Goal: Task Accomplishment & Management: Manage account settings

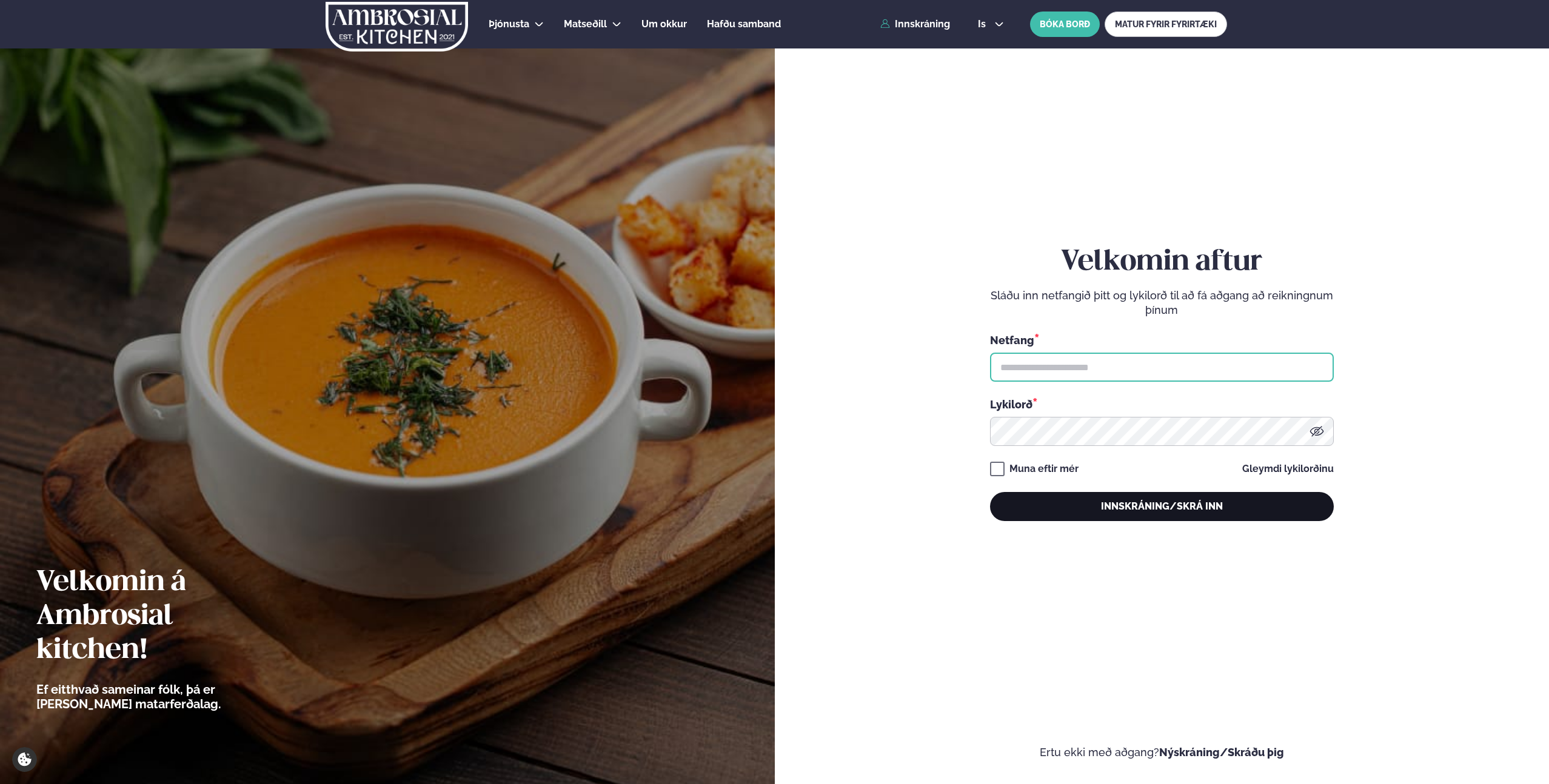
type input "**********"
click at [1105, 508] on button "Innskráning/Skrá inn" at bounding box center [1161, 506] width 343 height 29
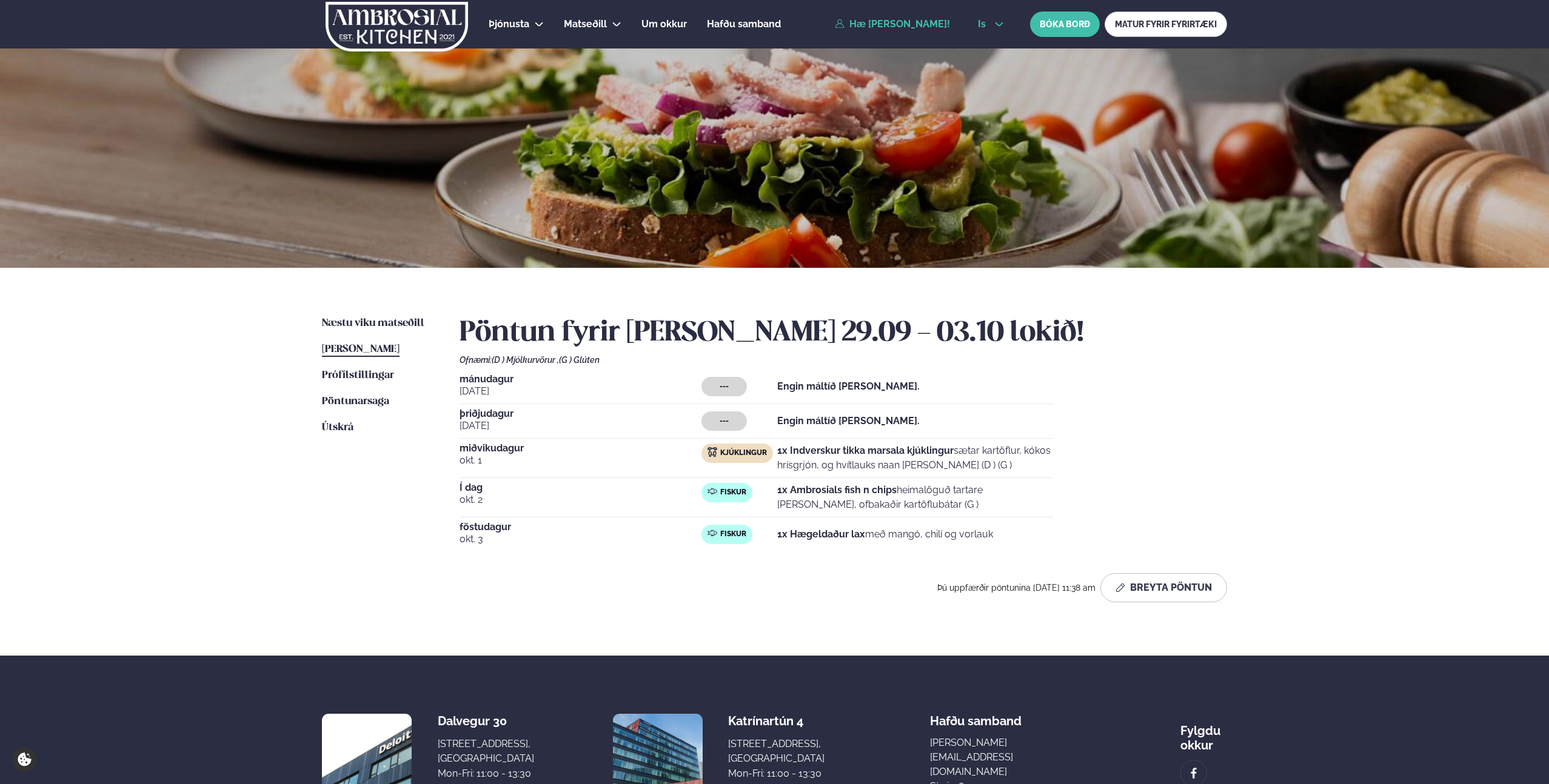
click at [995, 22] on icon at bounding box center [999, 24] width 10 height 10
click at [988, 51] on link "en" at bounding box center [990, 45] width 45 height 24
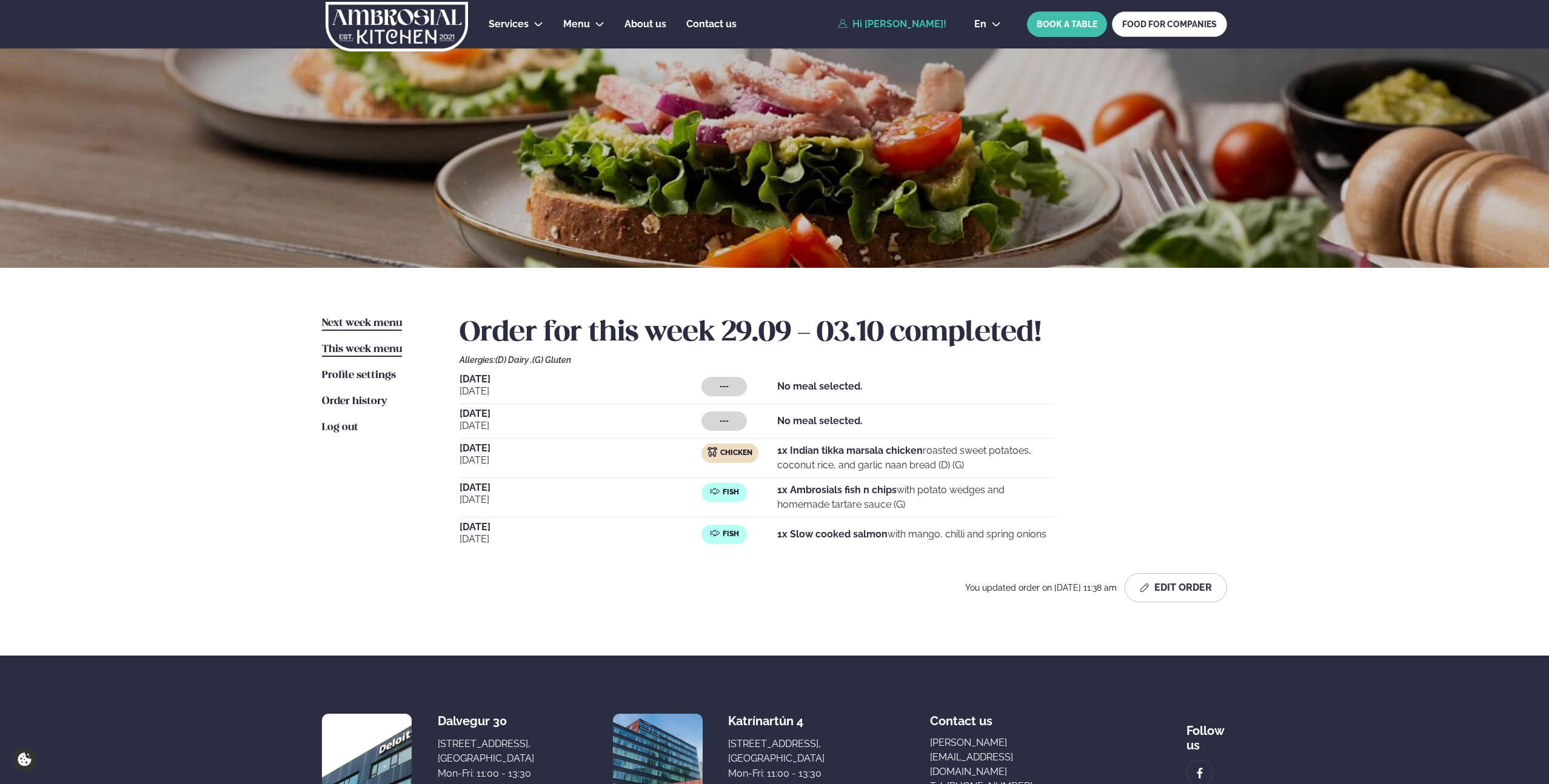
click at [366, 326] on span "Next week menu" at bounding box center [362, 324] width 80 height 11
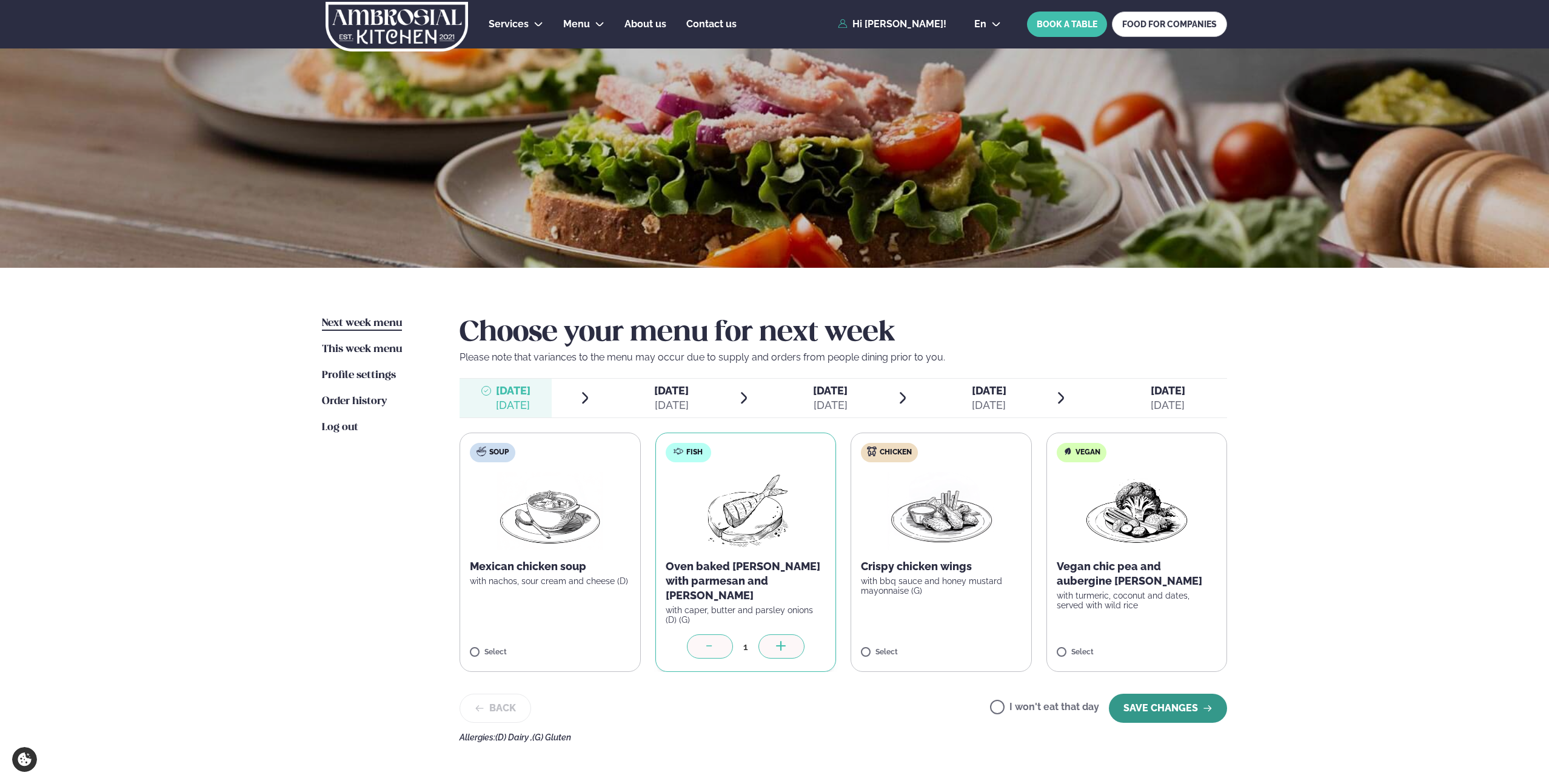
click at [1170, 696] on button "SAVE CHANGES" at bounding box center [1168, 708] width 118 height 29
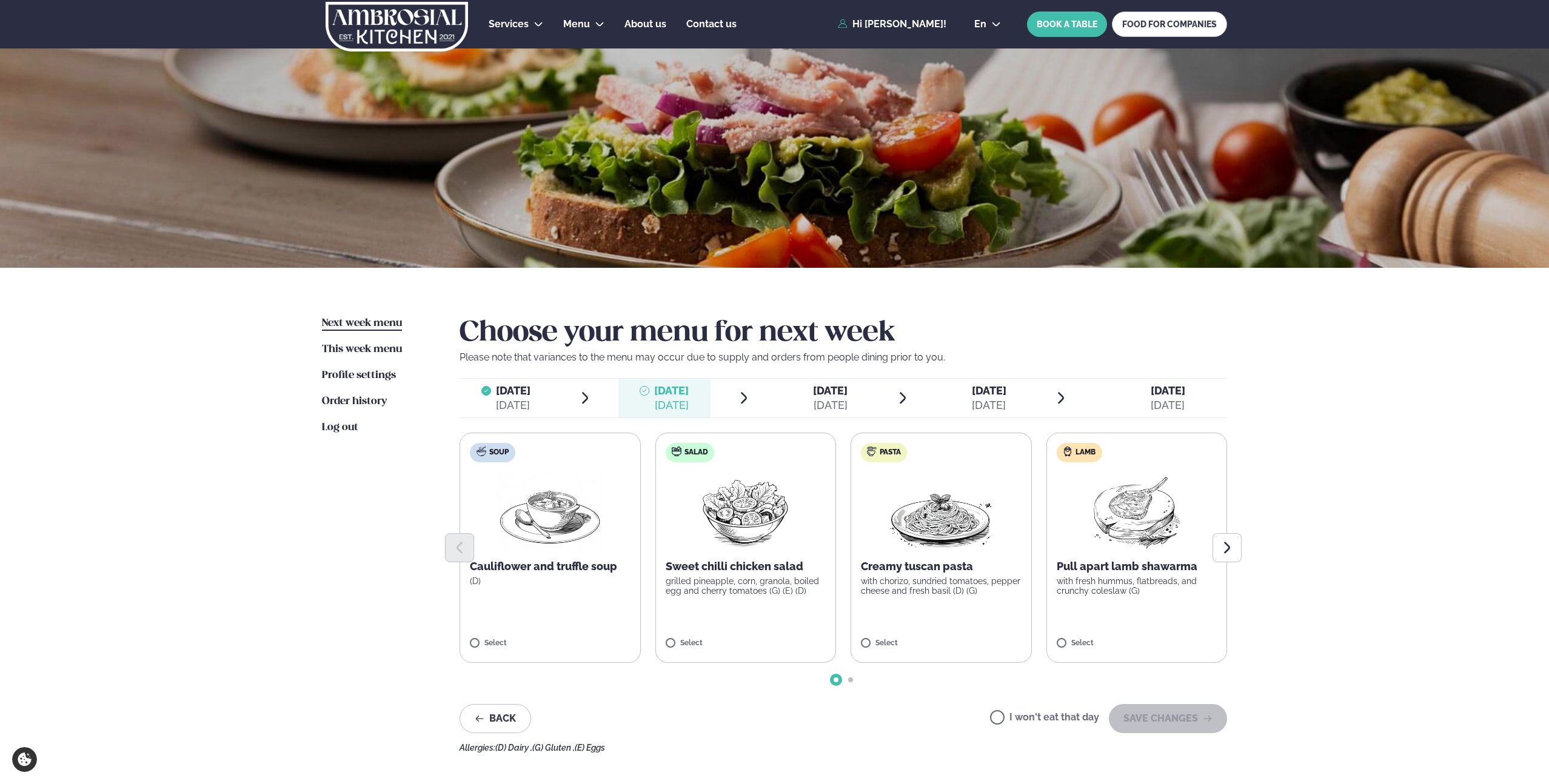
click at [1004, 717] on label "I won't eat that day" at bounding box center [1044, 719] width 109 height 12
click at [1159, 720] on button "SAVE CHANGES" at bounding box center [1168, 718] width 118 height 29
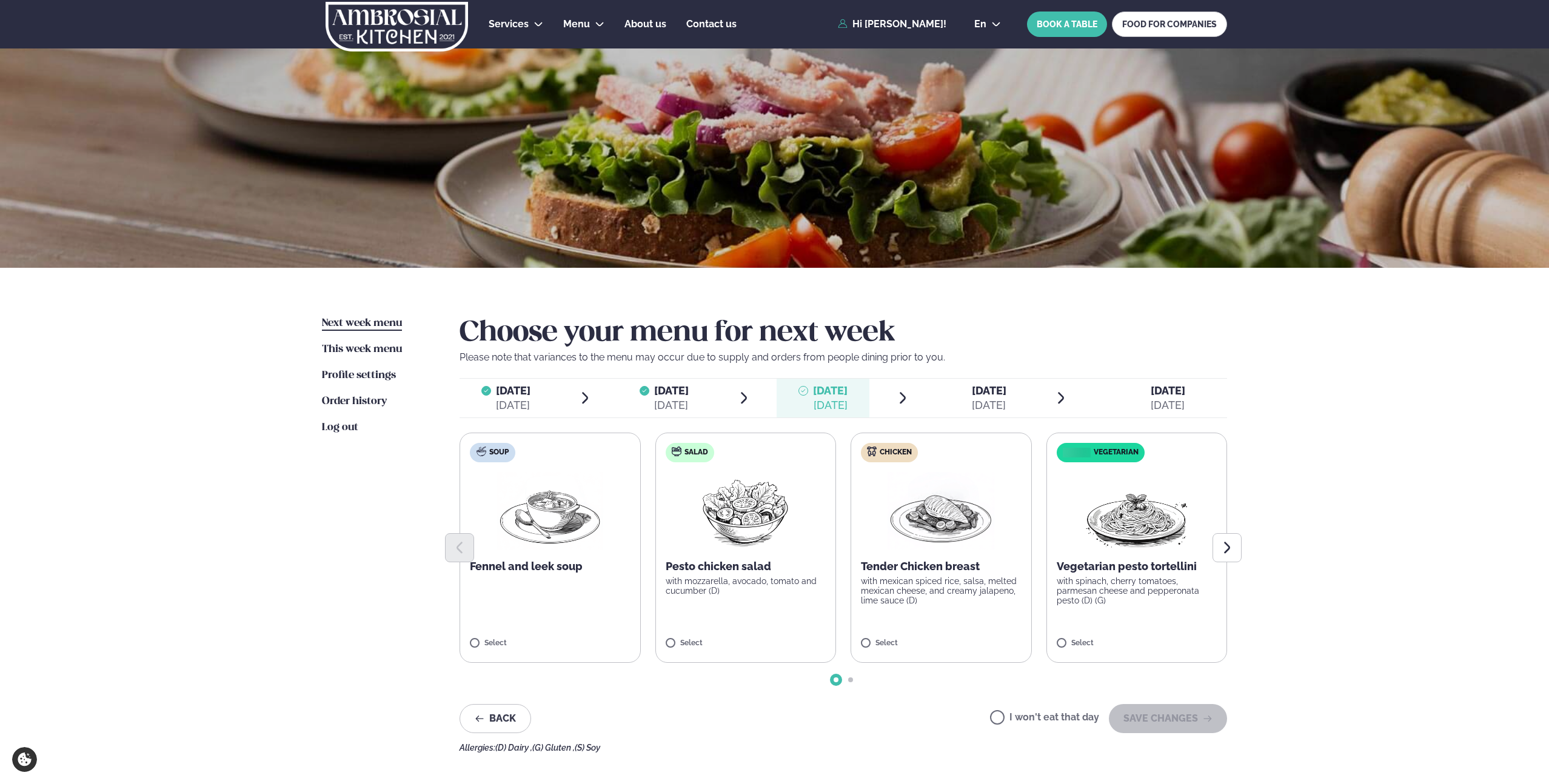
click at [1002, 717] on label "I won't eat that day" at bounding box center [1044, 719] width 109 height 12
click at [1161, 721] on button "SAVE CHANGES" at bounding box center [1168, 718] width 118 height 29
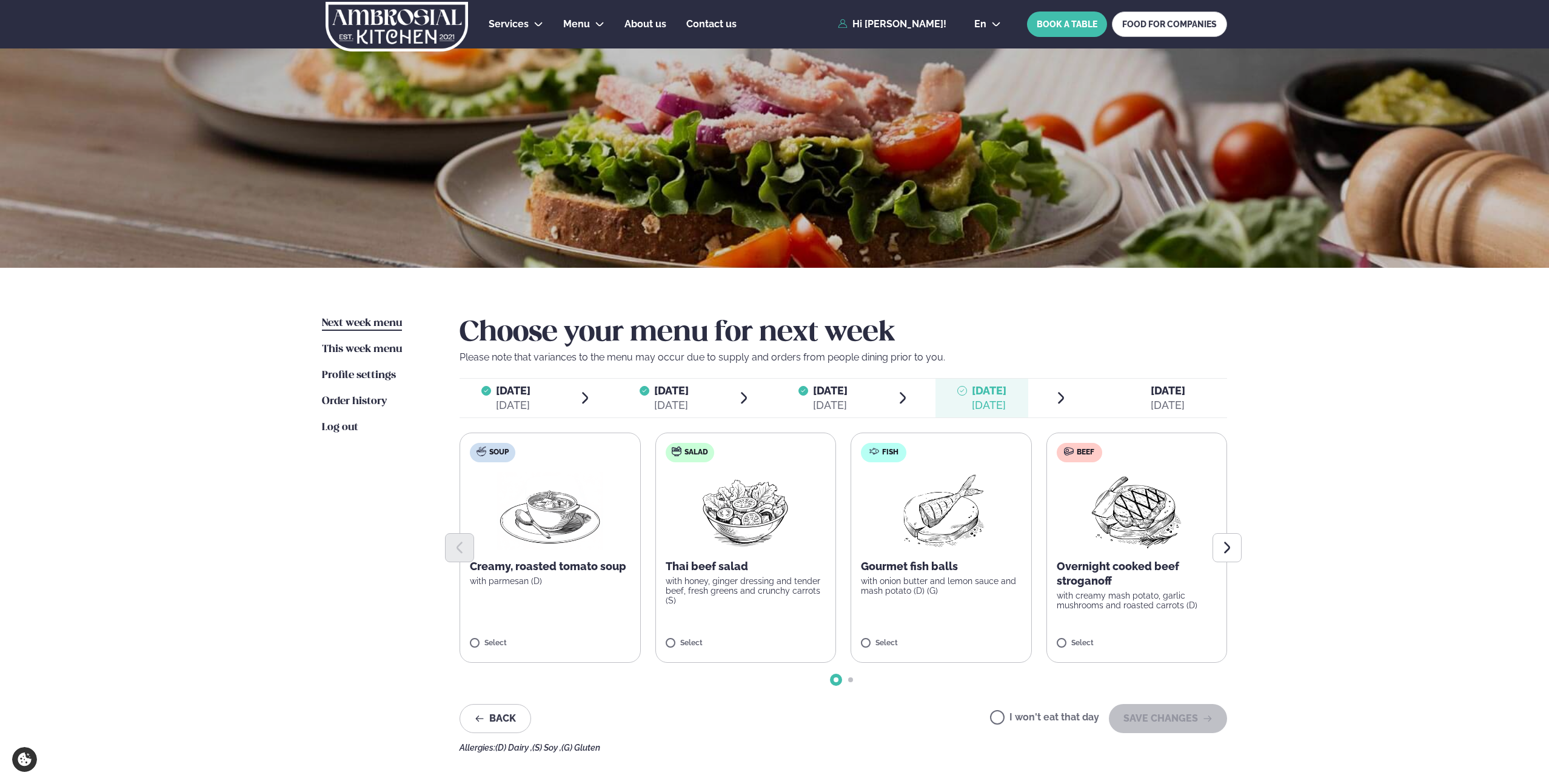
click at [1007, 722] on label "I won't eat that day" at bounding box center [1044, 719] width 109 height 12
click at [1148, 718] on button "SAVE CHANGES" at bounding box center [1168, 718] width 118 height 29
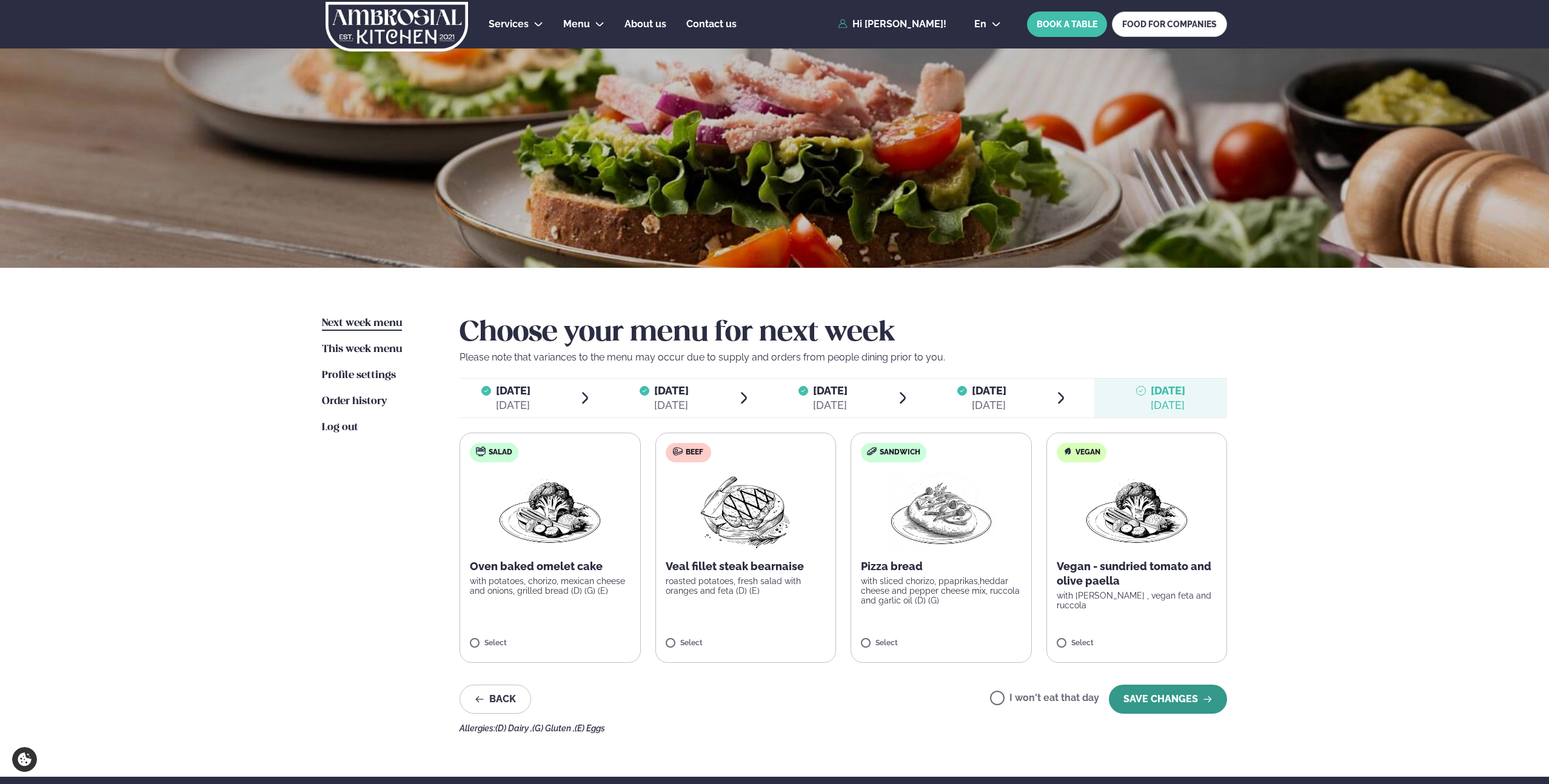
click at [1175, 695] on button "SAVE CHANGES" at bounding box center [1168, 699] width 118 height 29
